Goal: Task Accomplishment & Management: Manage account settings

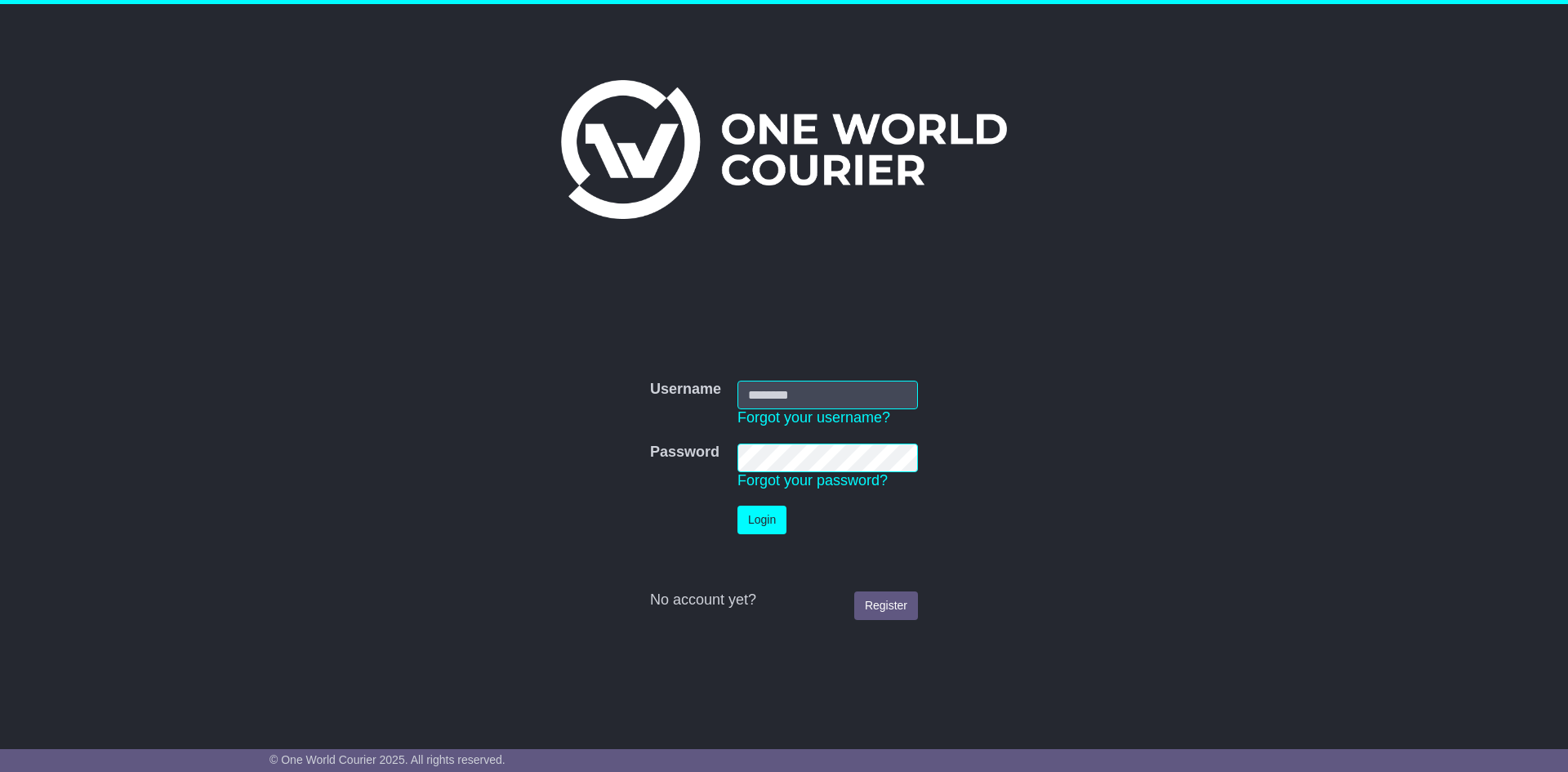
type input "**********"
click at [761, 521] on button "Login" at bounding box center [762, 520] width 49 height 29
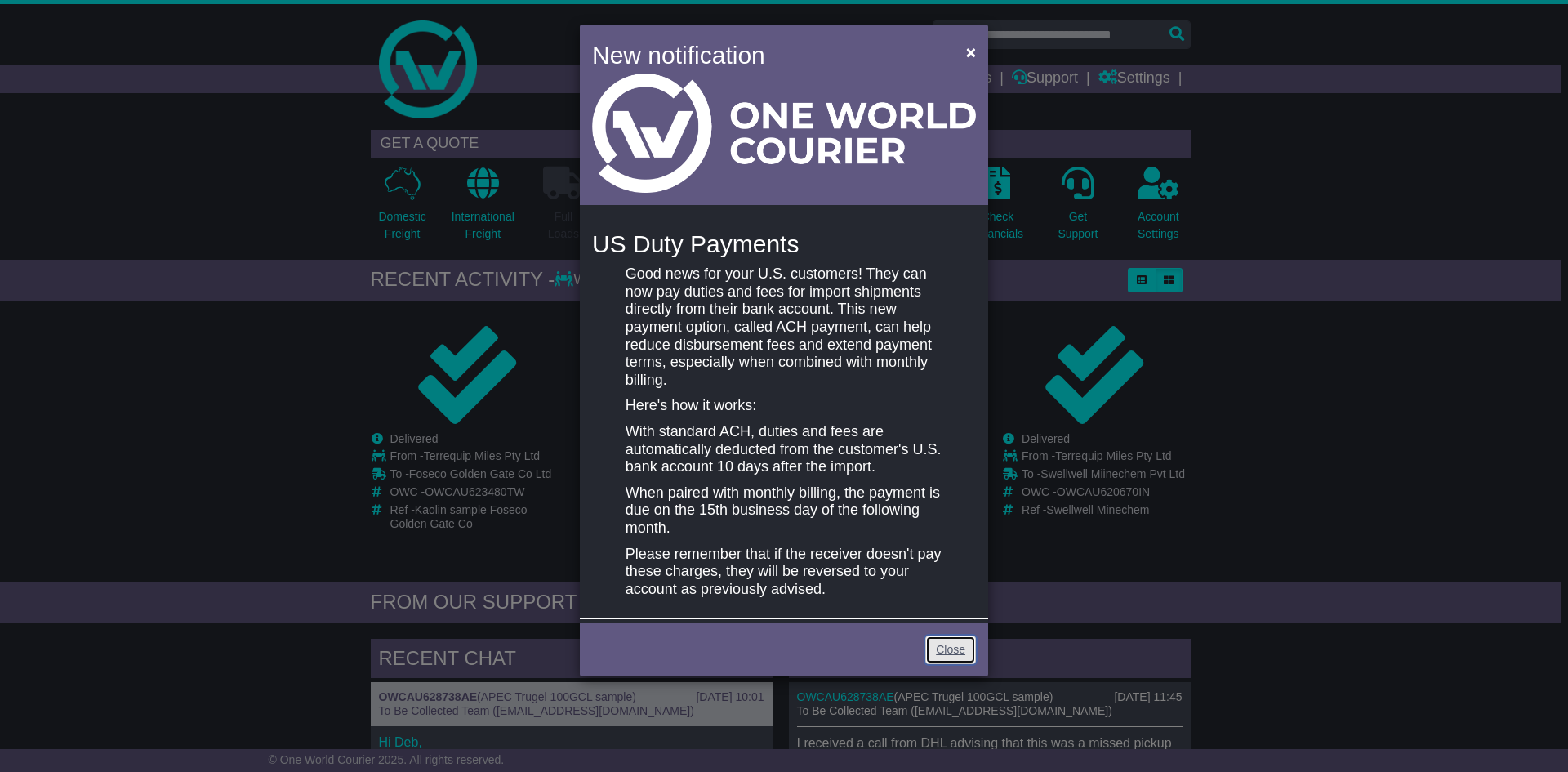
click at [943, 646] on link "Close" at bounding box center [950, 650] width 51 height 29
